Goal: Navigation & Orientation: Understand site structure

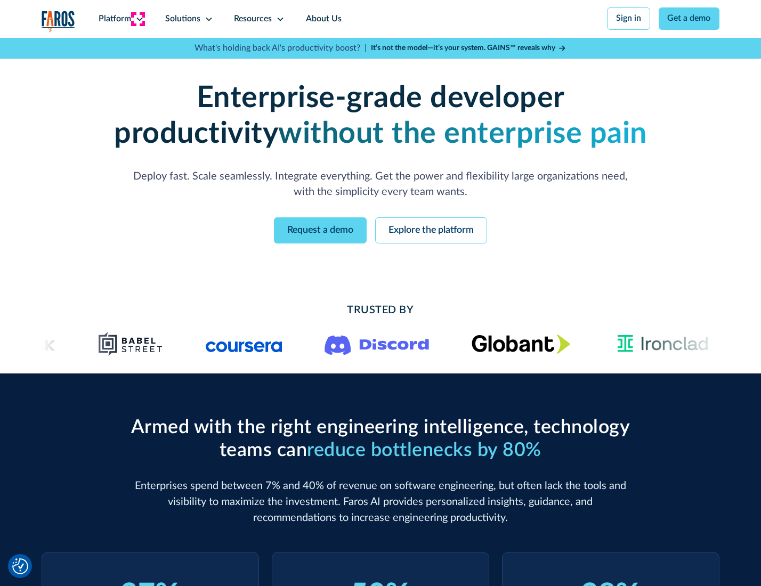
click at [138, 19] on icon at bounding box center [139, 19] width 9 height 9
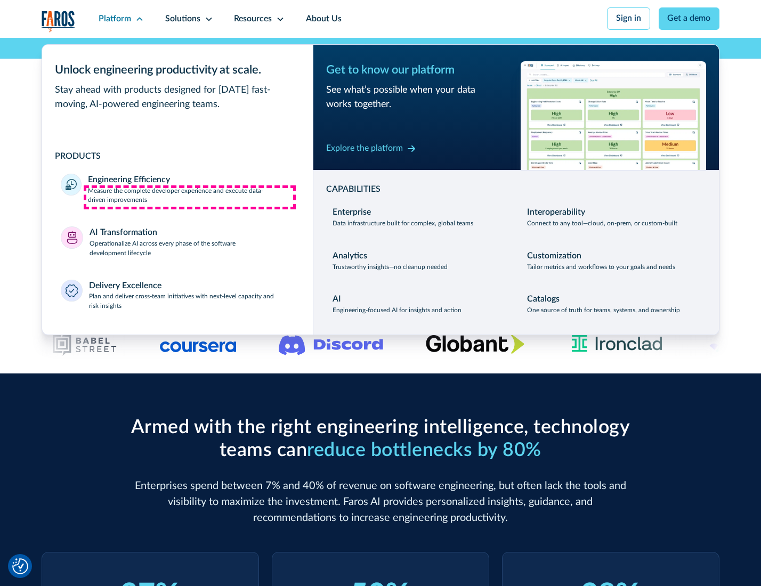
click at [190, 197] on p "Measure the complete developer experience and execute data-driven improvements" at bounding box center [191, 195] width 206 height 19
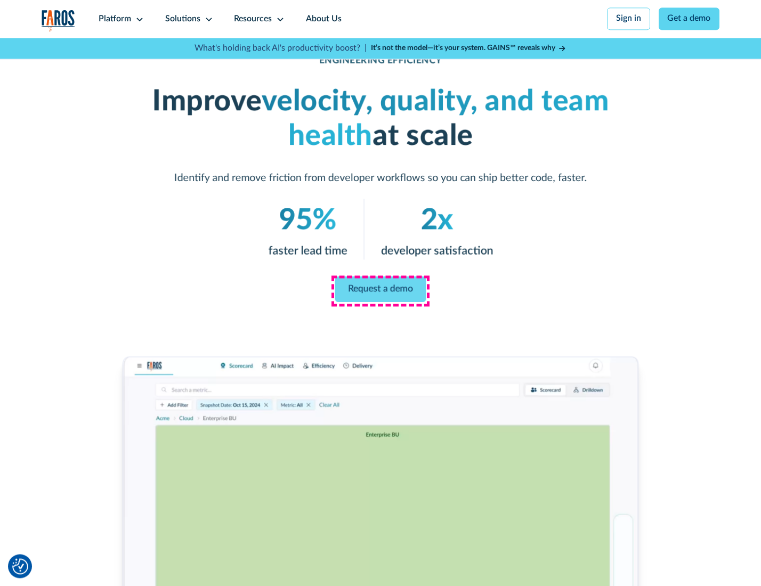
click at [380, 290] on link "Request a demo" at bounding box center [380, 289] width 91 height 26
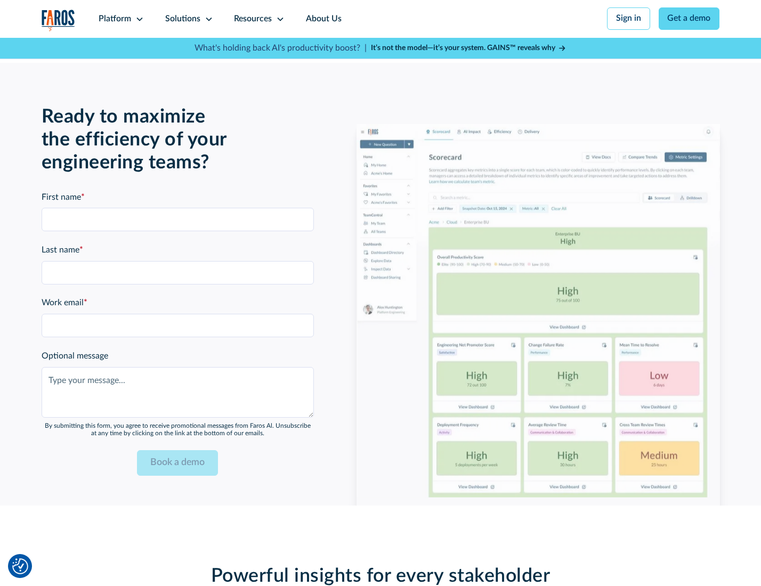
scroll to position [2318, 0]
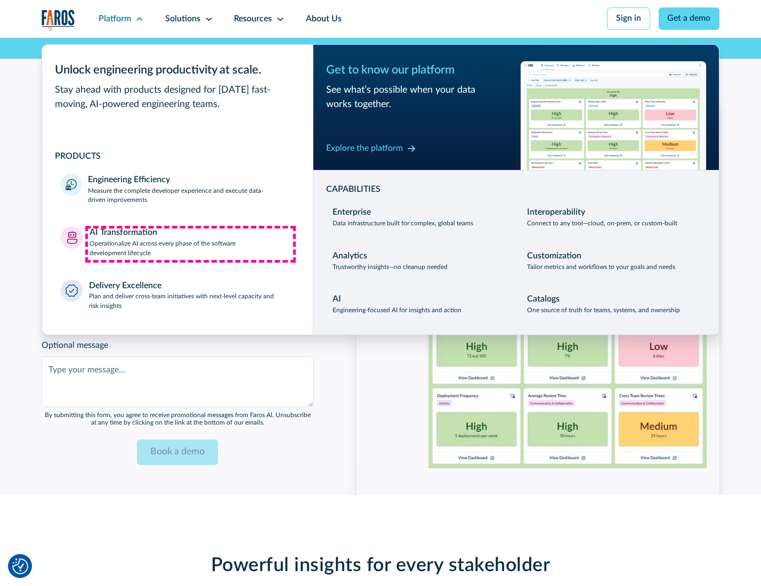
click at [190, 244] on p "Operationalize AI across every phase of the software development lifecycle" at bounding box center [191, 248] width 205 height 19
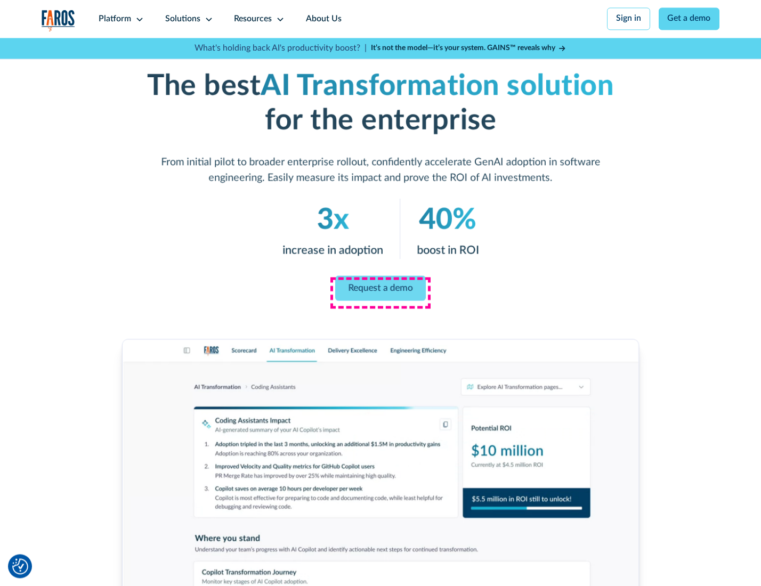
click at [380, 289] on link "Request a demo" at bounding box center [380, 288] width 91 height 26
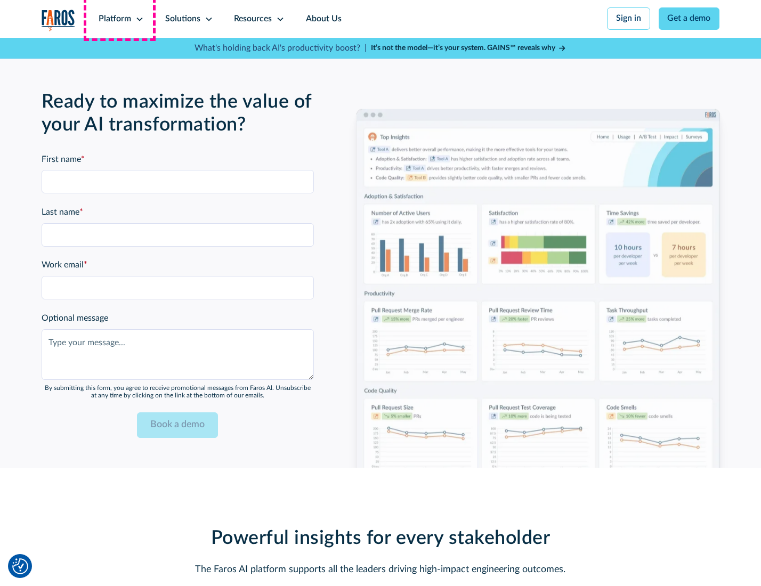
click at [119, 19] on div "Platform" at bounding box center [115, 19] width 32 height 13
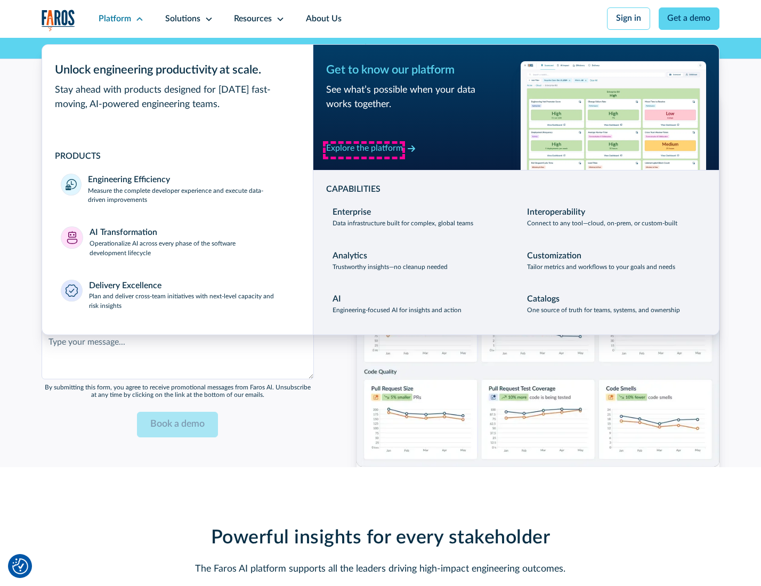
click at [364, 150] on div "Explore the platform" at bounding box center [364, 148] width 77 height 13
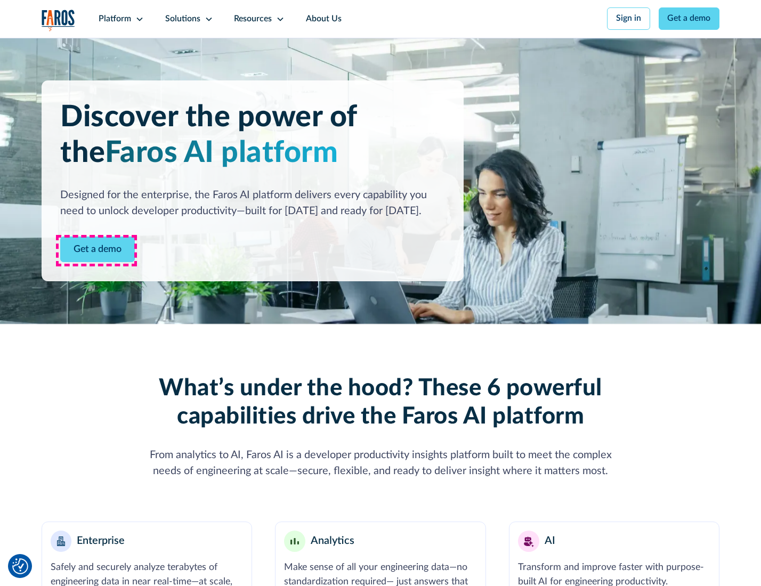
click at [96, 250] on link "Get a demo" at bounding box center [97, 249] width 75 height 26
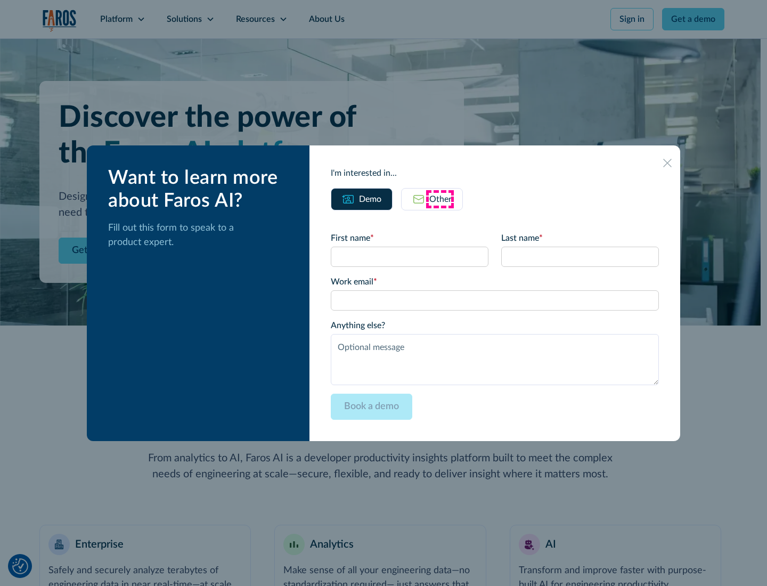
click at [440, 199] on div "Other" at bounding box center [440, 199] width 22 height 13
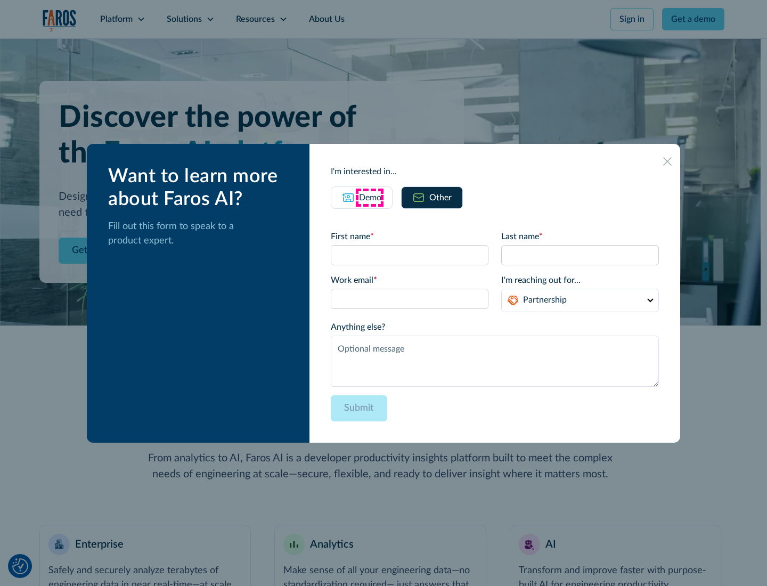
click at [369, 197] on div "Demo" at bounding box center [370, 197] width 22 height 13
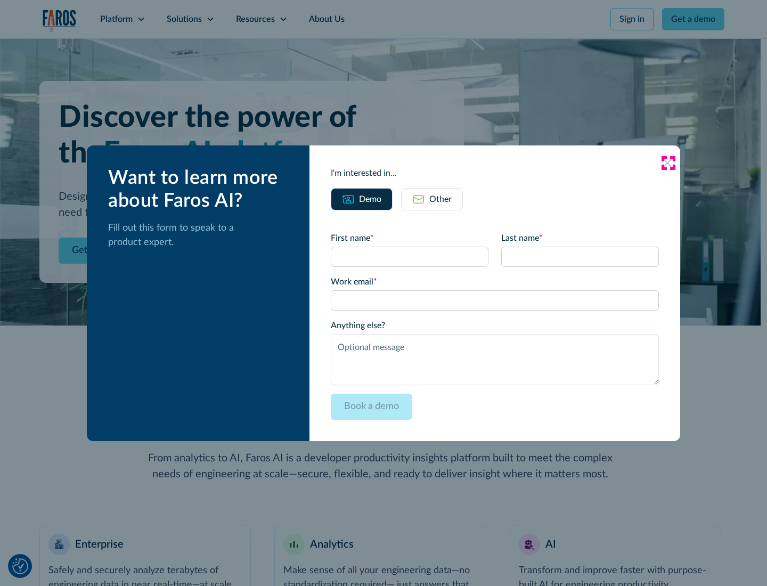
click at [668, 162] on icon at bounding box center [667, 163] width 9 height 9
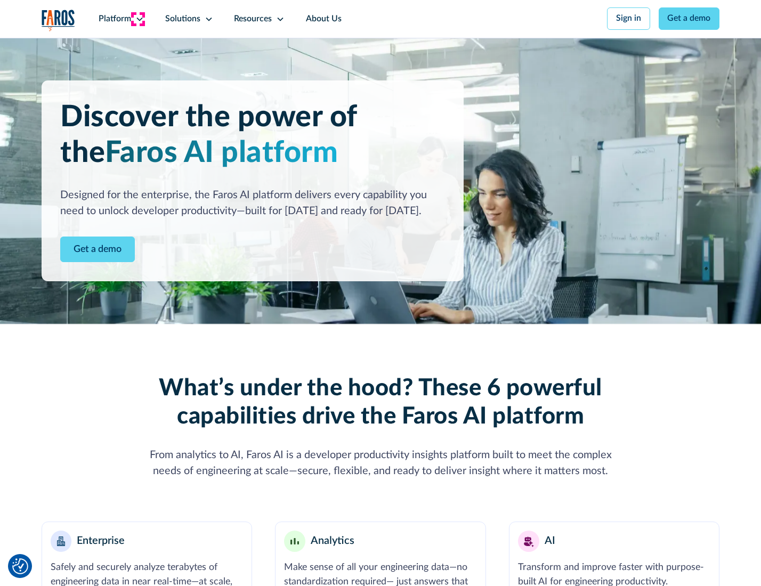
click at [138, 19] on icon at bounding box center [139, 19] width 9 height 9
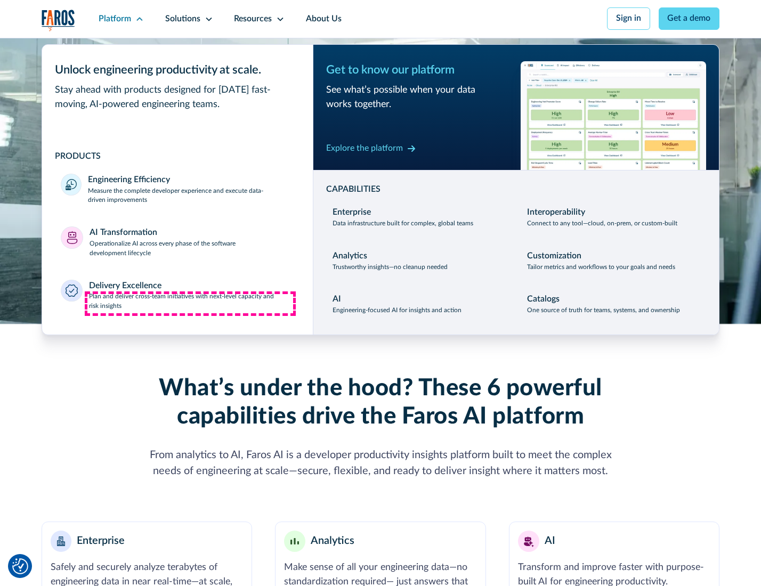
click at [190, 304] on p "Plan and deliver cross-team initiatives with next-level capacity and risk insig…" at bounding box center [191, 301] width 205 height 19
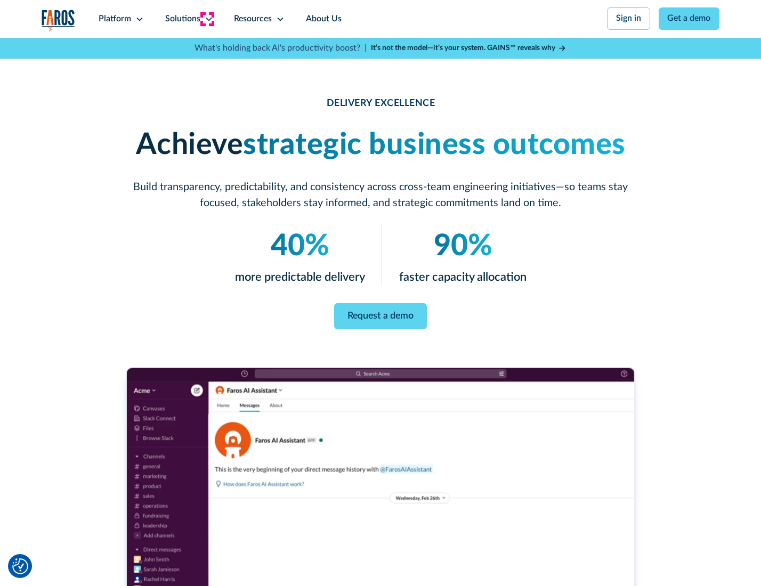
click at [207, 19] on icon at bounding box center [209, 19] width 9 height 9
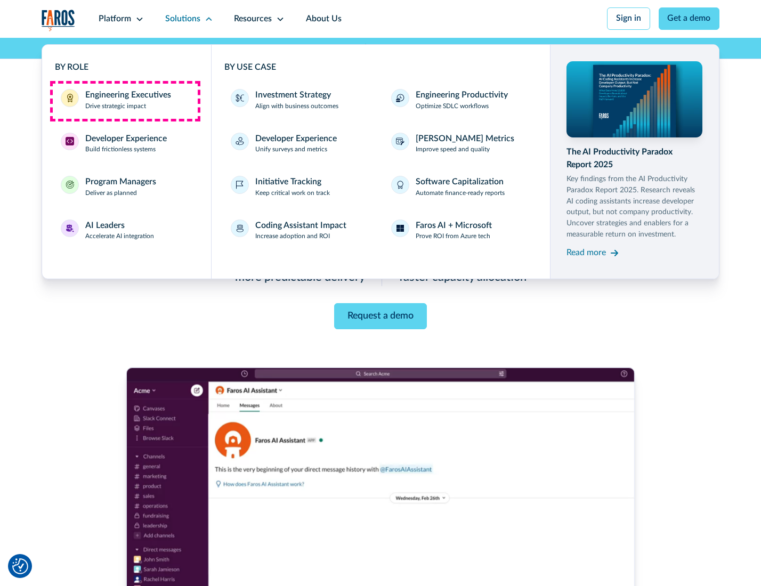
click at [125, 101] on div "Engineering Executives" at bounding box center [128, 95] width 86 height 13
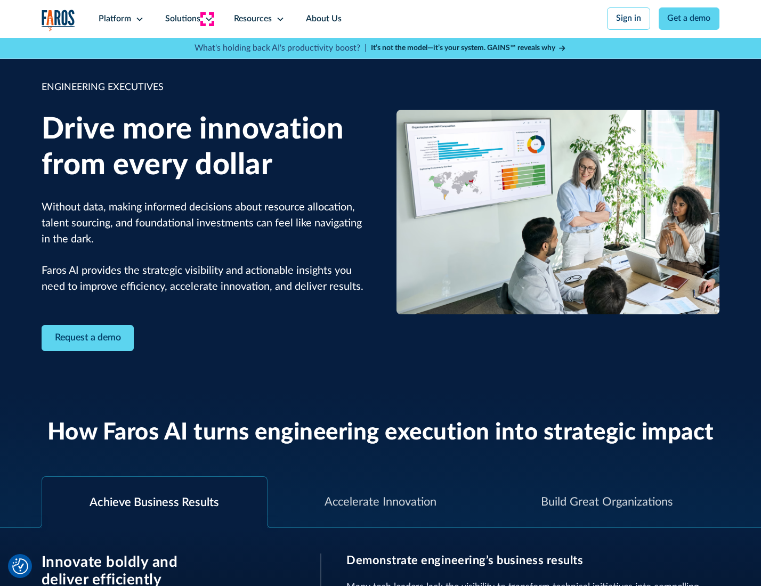
click at [207, 19] on icon at bounding box center [209, 19] width 9 height 9
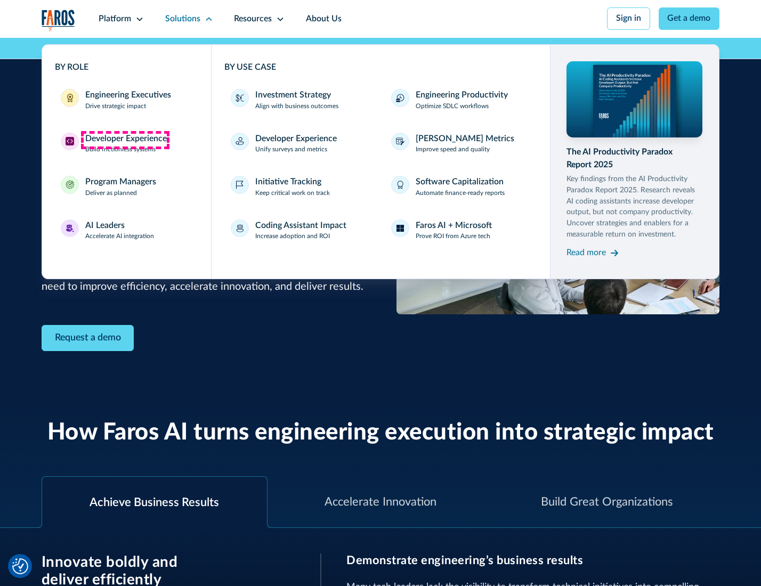
click at [125, 140] on div "Developer Experience" at bounding box center [125, 139] width 81 height 13
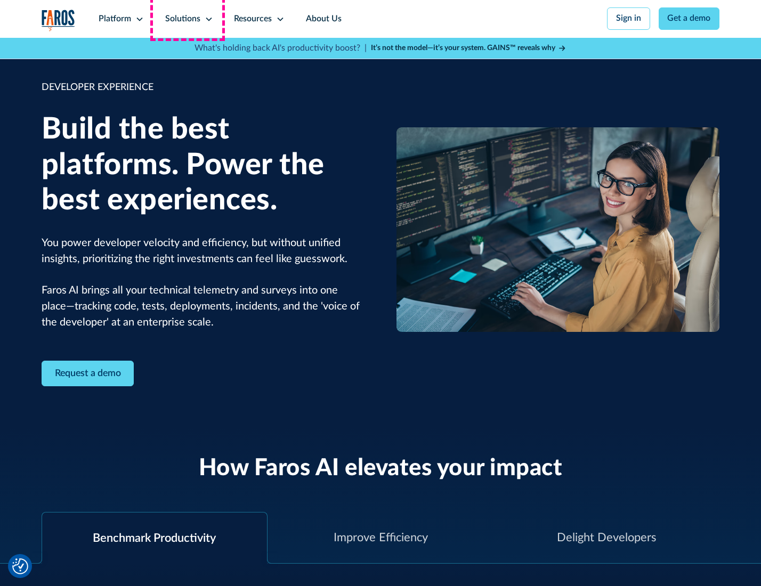
click at [187, 19] on div "Solutions" at bounding box center [182, 19] width 35 height 13
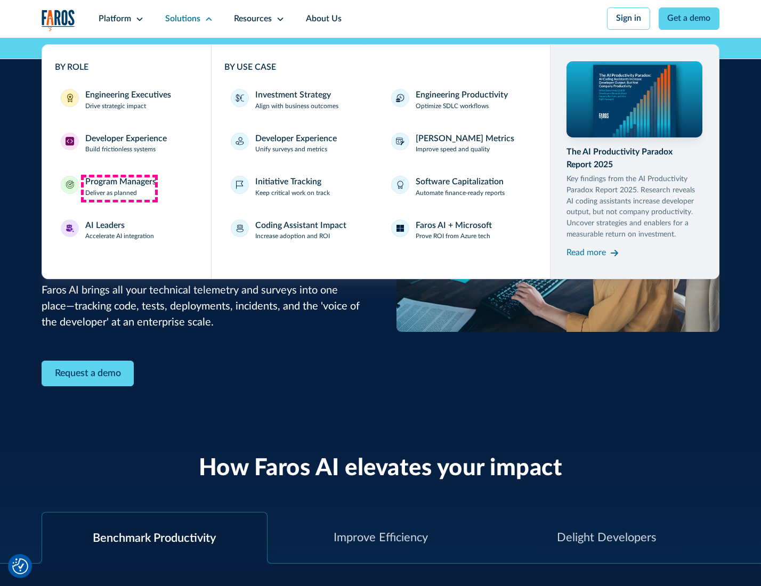
click at [119, 188] on div "Program Managers" at bounding box center [120, 182] width 71 height 13
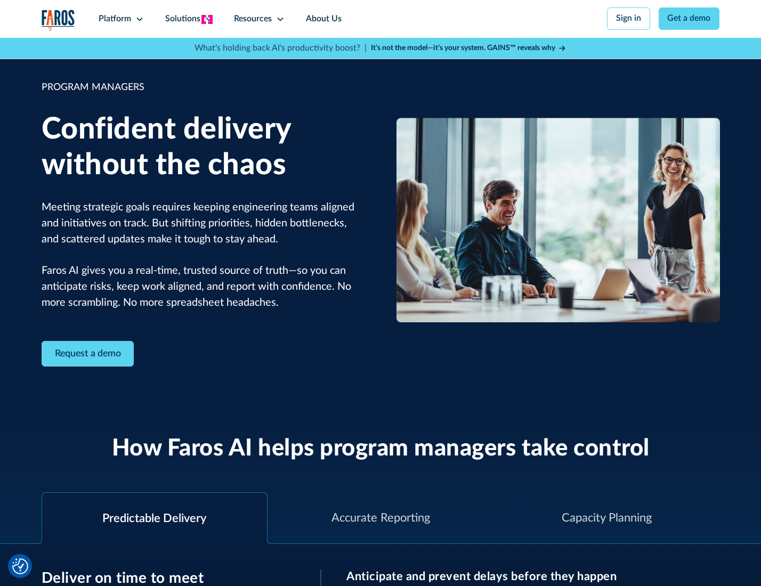
click at [207, 19] on icon at bounding box center [209, 19] width 9 height 9
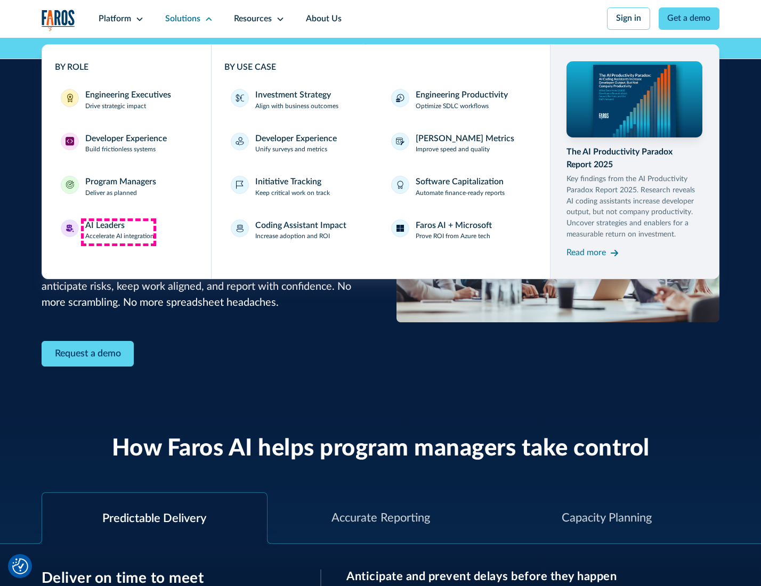
click at [118, 232] on div "AI Leaders" at bounding box center [104, 225] width 39 height 13
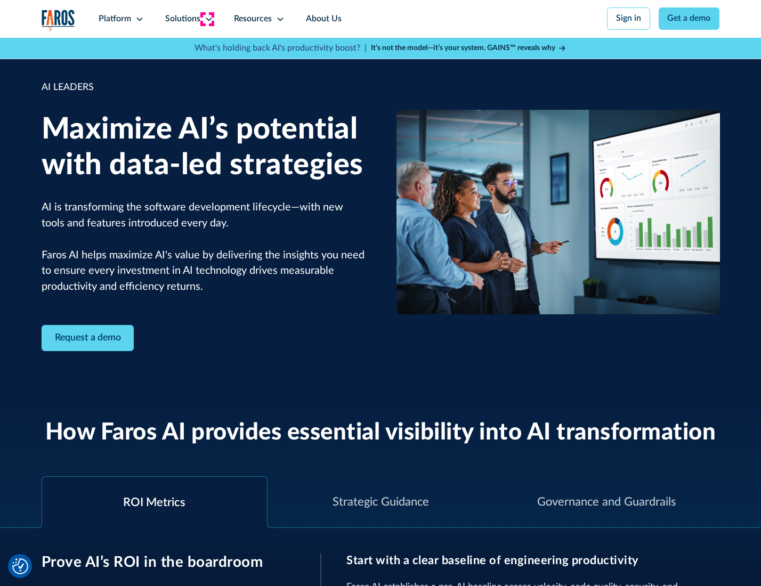
click at [207, 19] on icon at bounding box center [209, 19] width 9 height 9
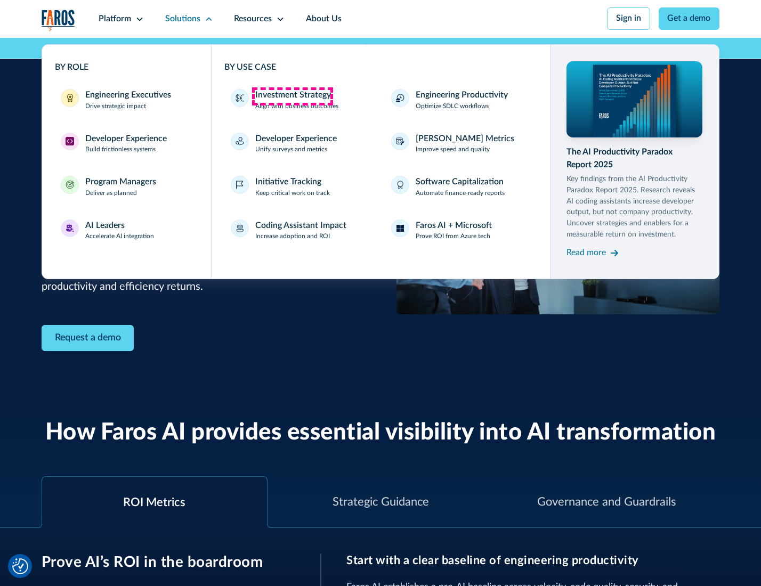
click at [292, 96] on div "Investment Strategy" at bounding box center [293, 95] width 76 height 13
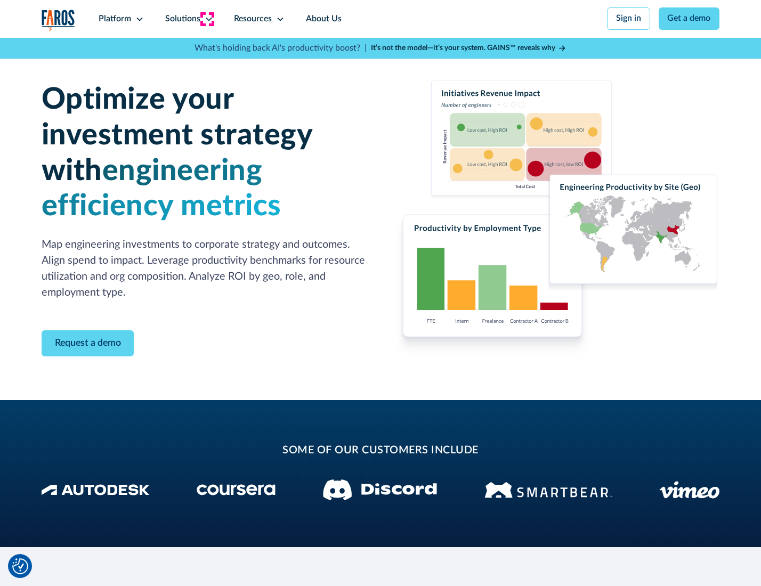
click at [207, 19] on icon at bounding box center [209, 19] width 9 height 9
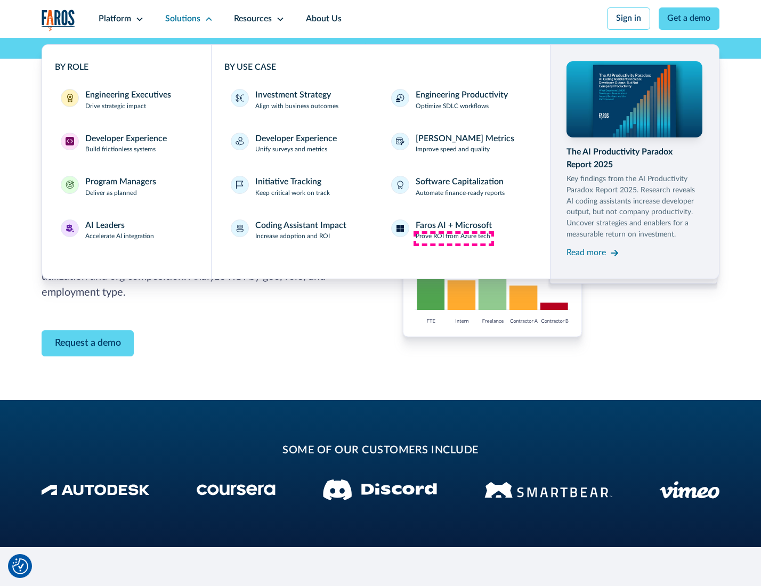
click at [453, 238] on p "Prove ROI from Azure tech" at bounding box center [452, 237] width 75 height 10
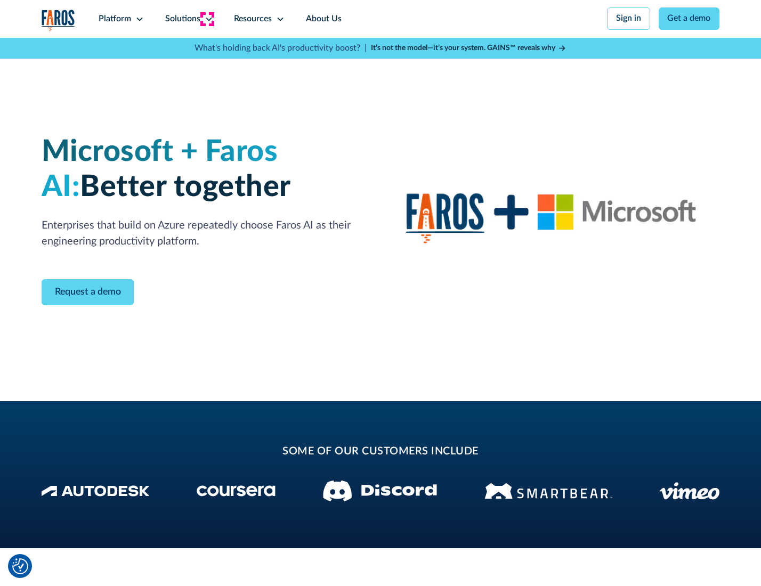
click at [207, 19] on icon at bounding box center [209, 19] width 9 height 9
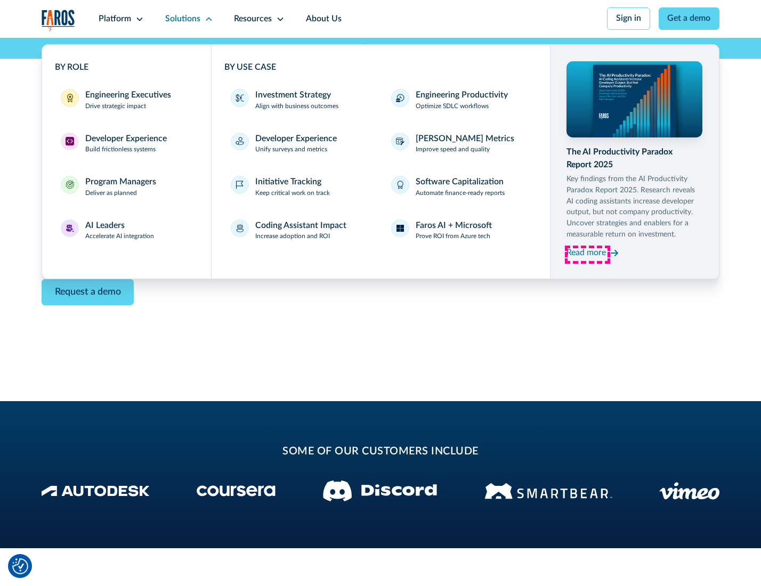
click at [587, 255] on div "Read more" at bounding box center [585, 253] width 39 height 13
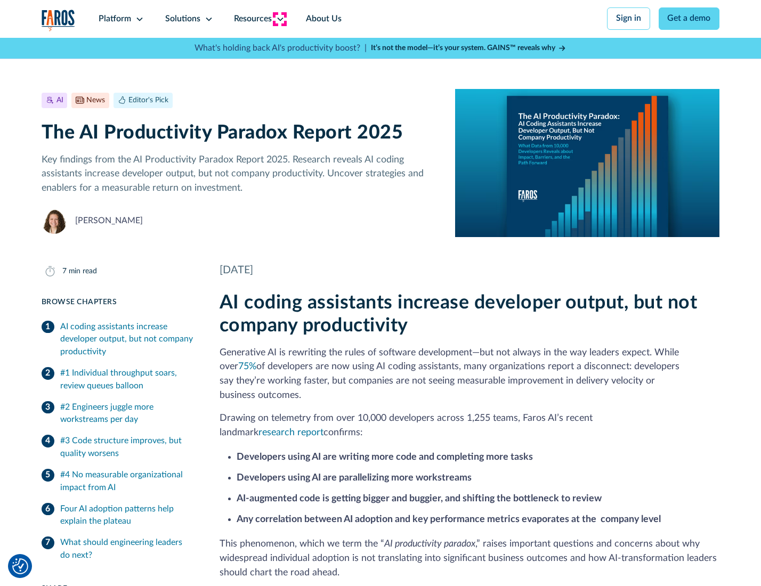
click at [279, 19] on icon at bounding box center [280, 19] width 9 height 9
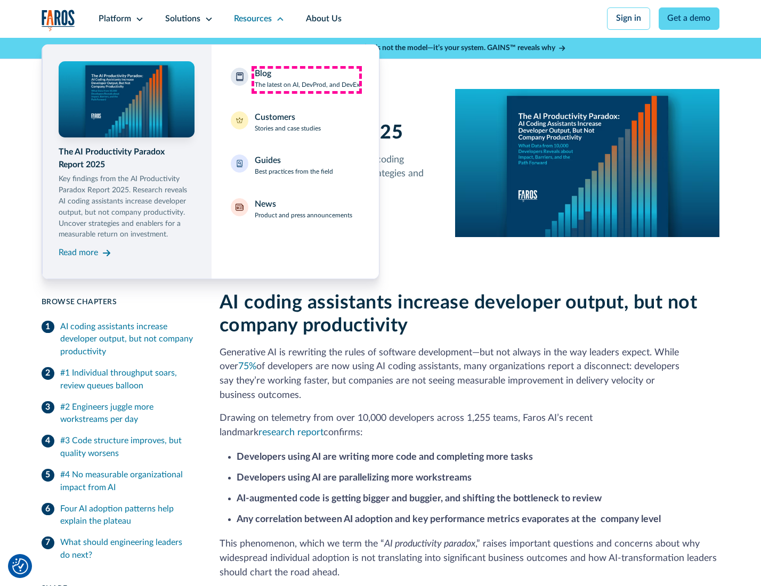
click at [306, 79] on div "Blog The latest on AI, DevProd, and DevEx" at bounding box center [307, 79] width 105 height 22
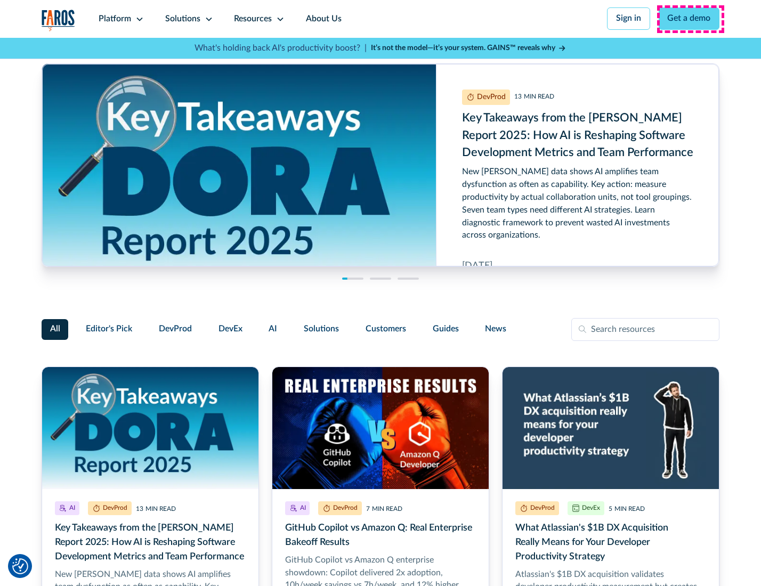
click at [690, 19] on link "Get a demo" at bounding box center [688, 18] width 61 height 22
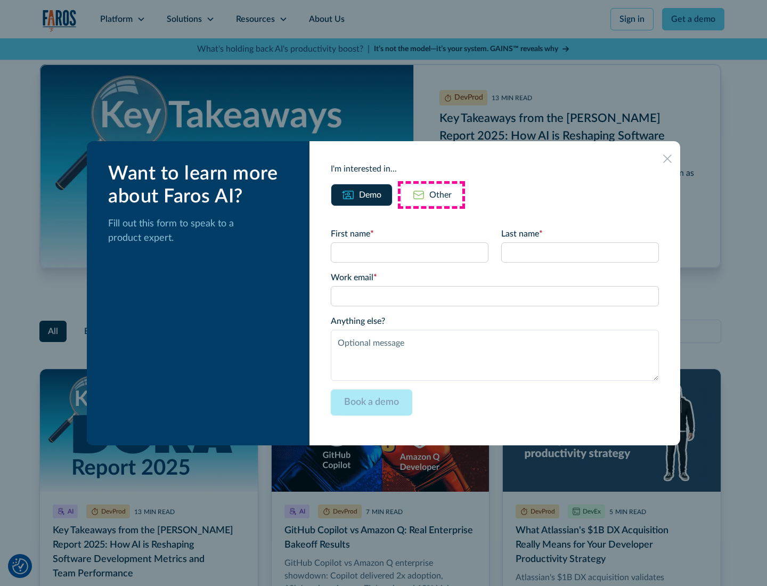
click at [431, 194] on div "Other" at bounding box center [440, 195] width 22 height 13
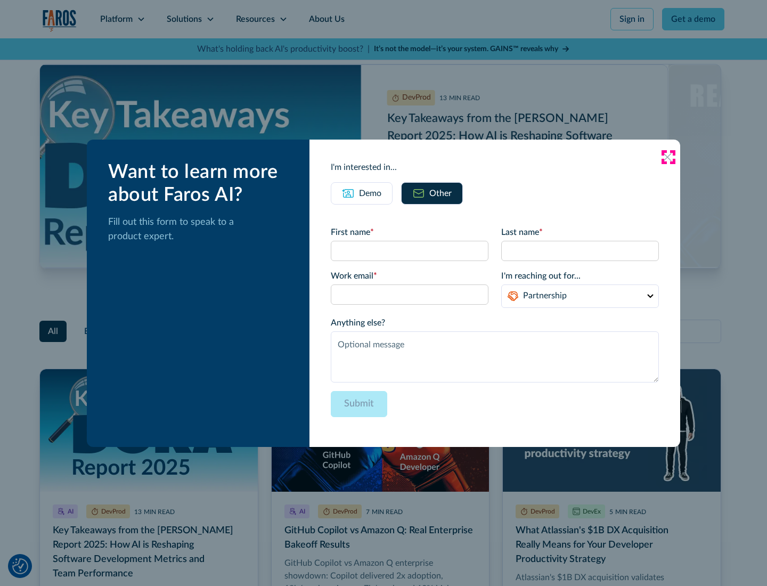
click at [668, 157] on icon at bounding box center [667, 157] width 9 height 9
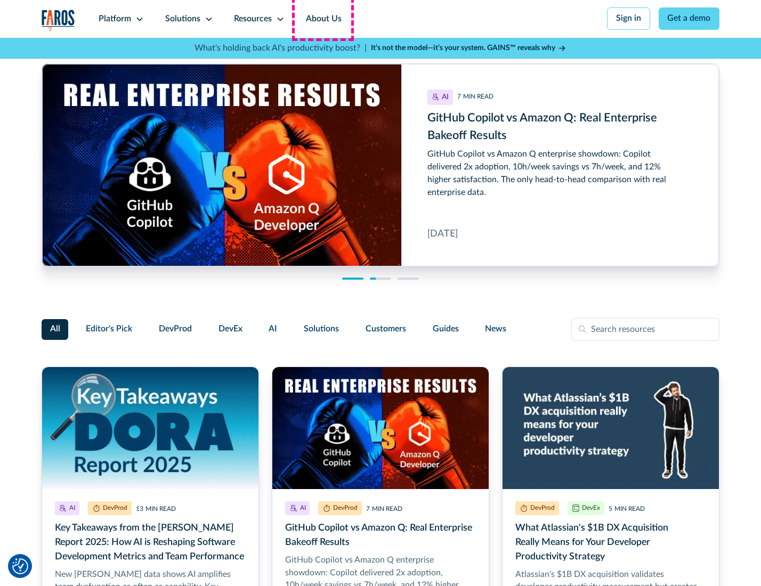
click at [322, 19] on link "About Us" at bounding box center [323, 19] width 57 height 38
